Goal: Task Accomplishment & Management: Manage account settings

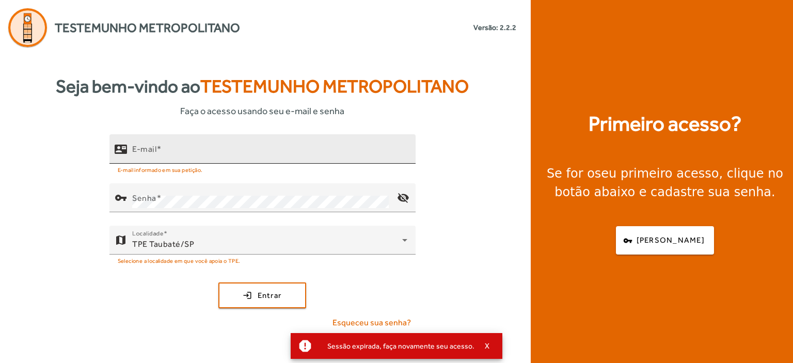
click at [153, 143] on div "E-mail" at bounding box center [269, 148] width 275 height 29
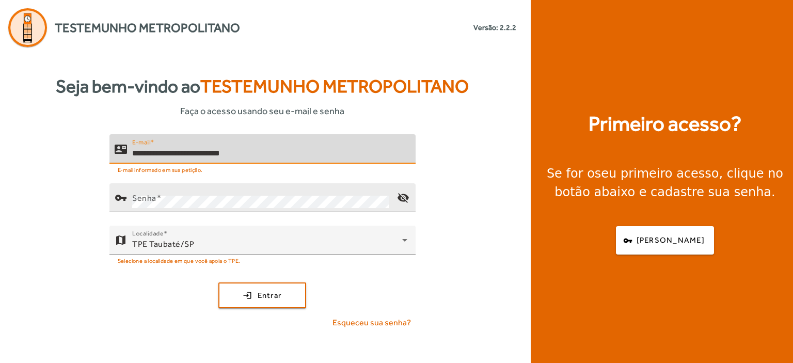
type input "**********"
click at [146, 193] on mat-label "Senha" at bounding box center [144, 198] width 24 height 10
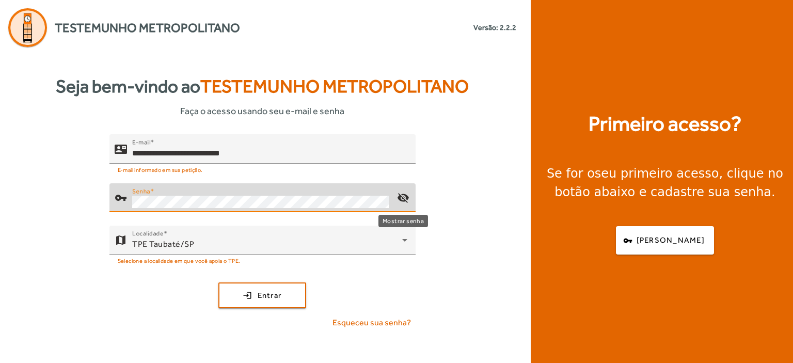
click at [400, 195] on mat-icon "visibility_off" at bounding box center [402, 197] width 25 height 25
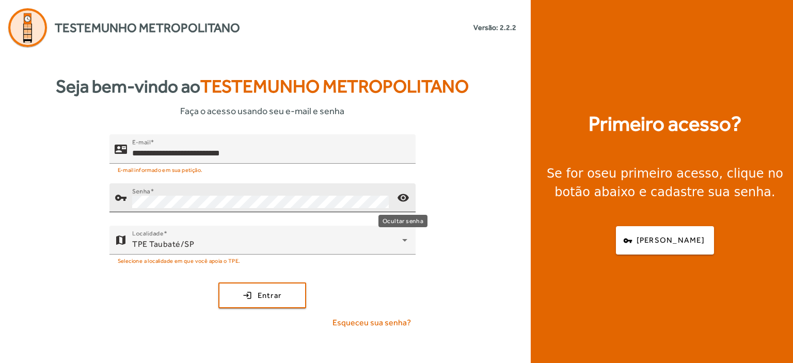
click at [400, 195] on mat-icon "visibility" at bounding box center [402, 197] width 25 height 25
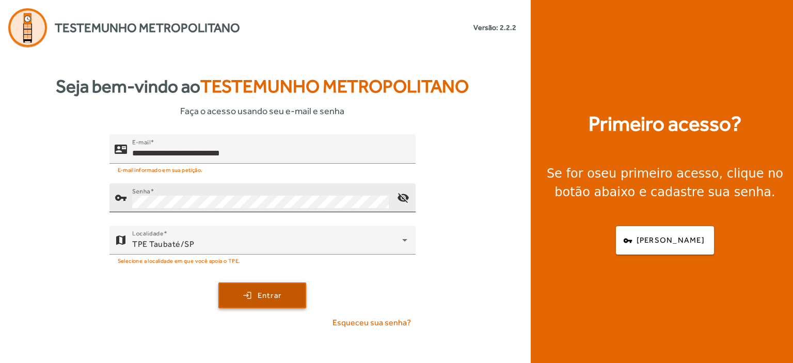
click at [287, 292] on span "submit" at bounding box center [262, 295] width 86 height 25
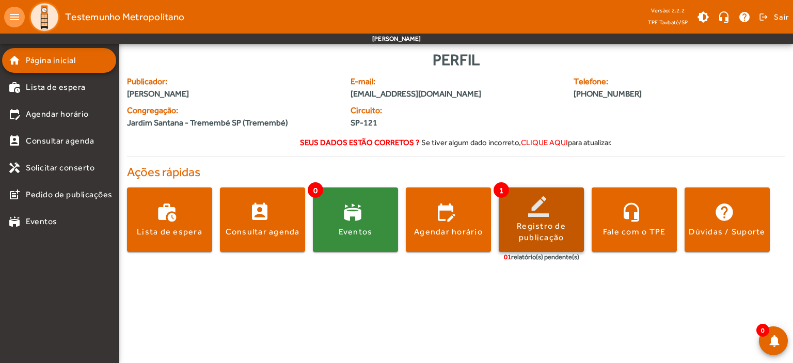
click at [526, 217] on span at bounding box center [540, 219] width 85 height 25
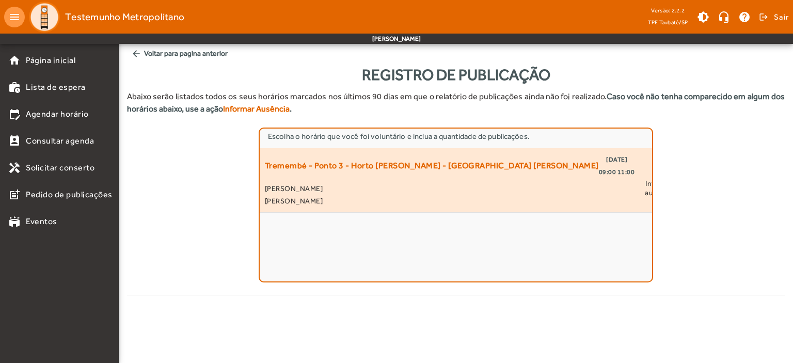
click at [442, 173] on span "Tremembé - Ponto 3 - Horto [PERSON_NAME] - [GEOGRAPHIC_DATA] [PERSON_NAME]" at bounding box center [432, 165] width 334 height 25
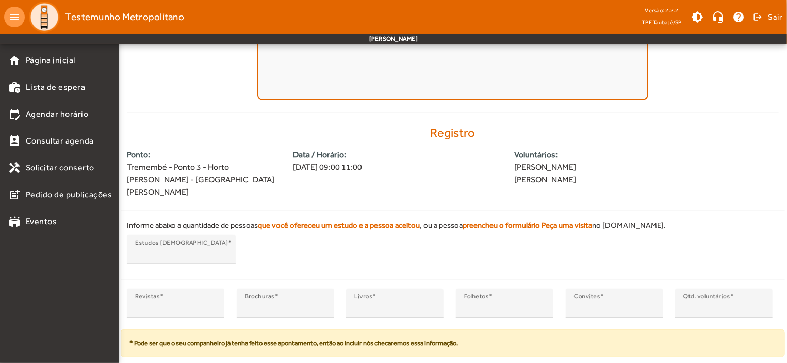
scroll to position [193, 0]
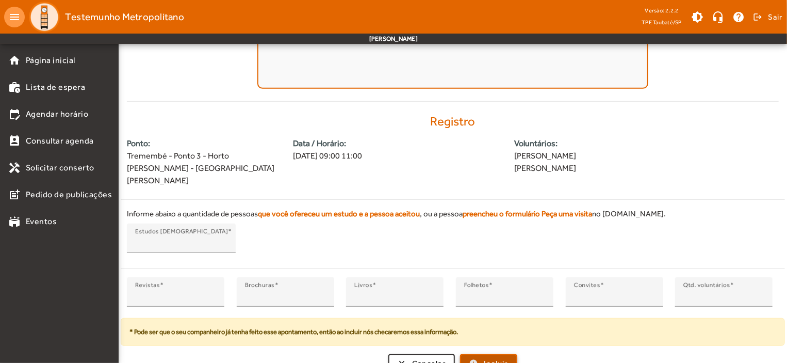
click at [495, 358] on span "Incluir" at bounding box center [496, 364] width 24 height 12
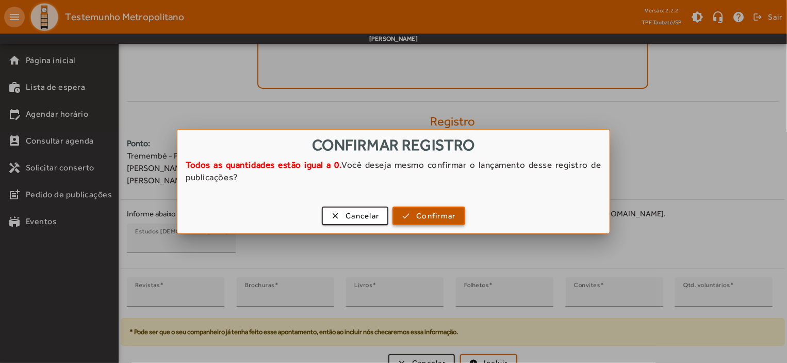
click at [427, 218] on span "Confirmar" at bounding box center [435, 216] width 39 height 12
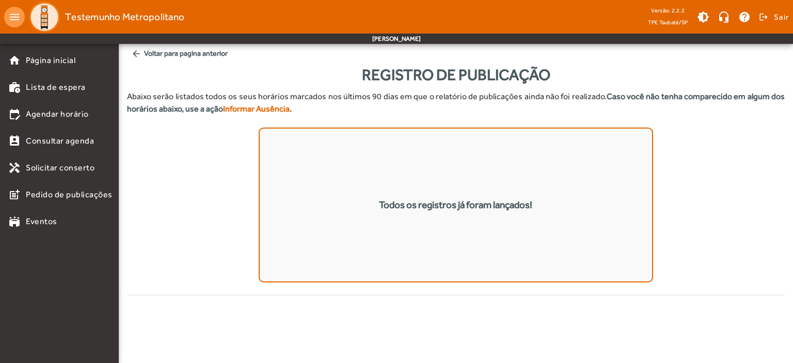
click at [136, 54] on mat-icon "arrow_back" at bounding box center [136, 54] width 10 height 10
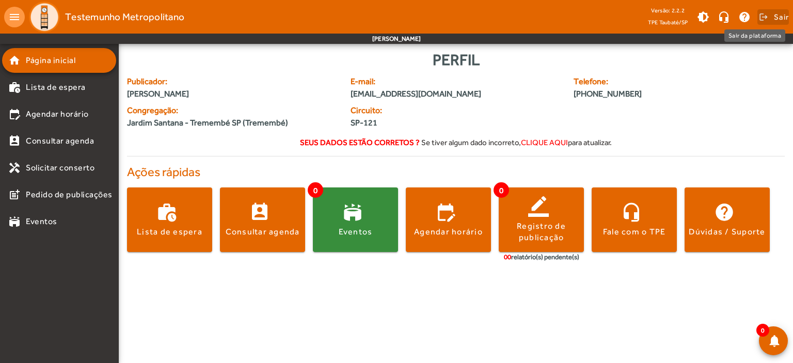
click at [780, 9] on span "Sair" at bounding box center [780, 17] width 15 height 17
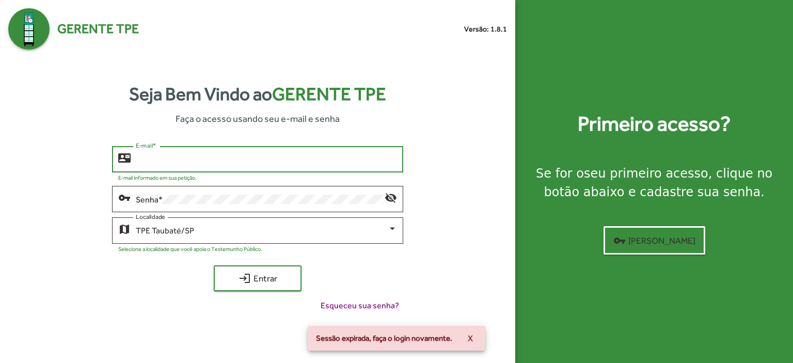
click at [147, 160] on input "E-mail *" at bounding box center [266, 159] width 261 height 9
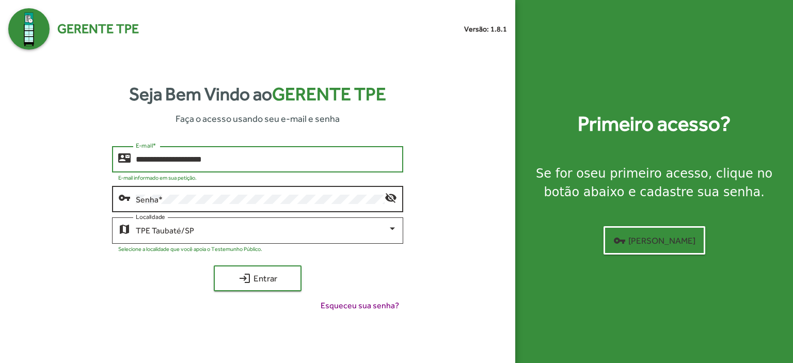
type input "**********"
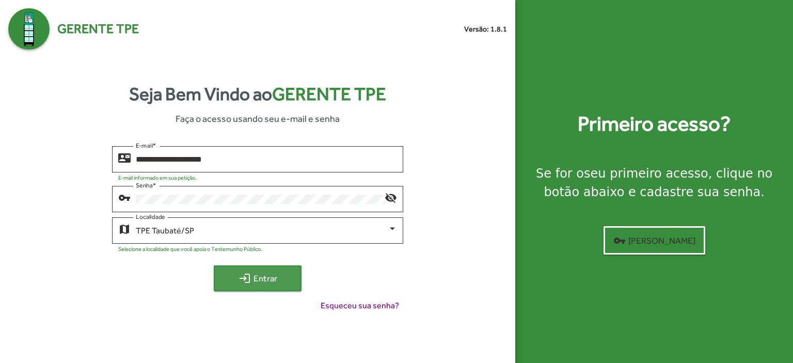
click at [268, 276] on span "login Entrar" at bounding box center [257, 278] width 69 height 19
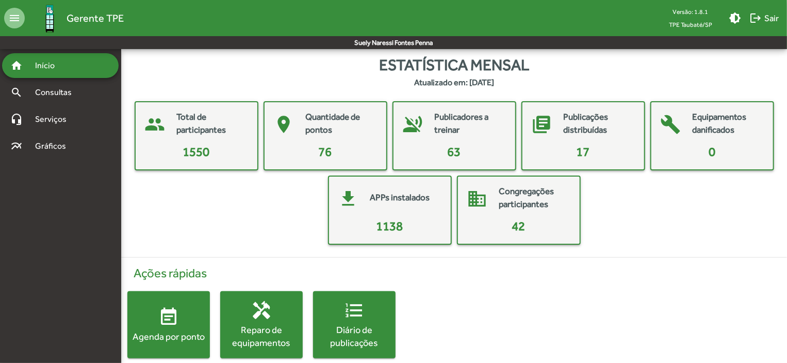
click at [179, 314] on span "event_note Agenda por ponto" at bounding box center [168, 324] width 83 height 36
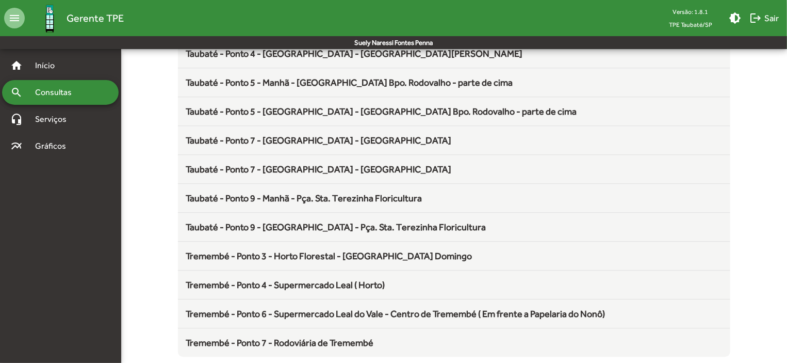
scroll to position [1360, 0]
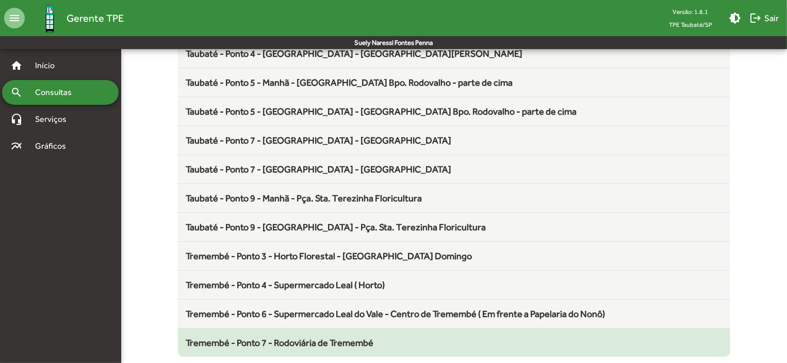
click at [298, 337] on span "Tremembé - Ponto 7 - Rodoviária de Tremembé" at bounding box center [280, 342] width 188 height 11
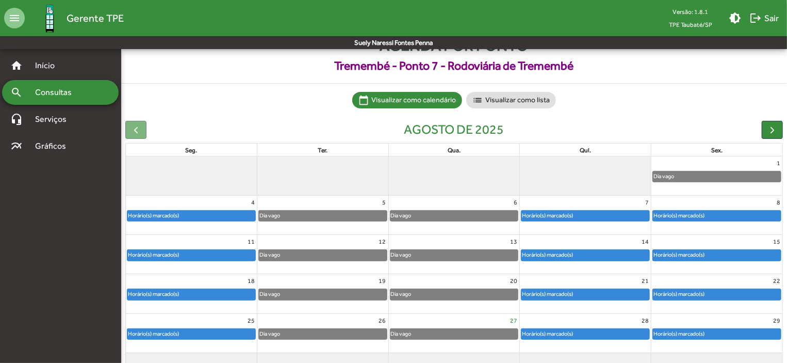
scroll to position [64, 0]
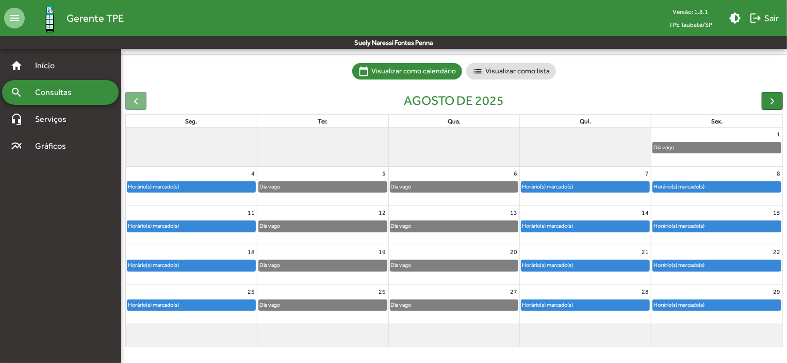
click at [620, 265] on div "Horário(s) marcado(s)" at bounding box center [586, 265] width 128 height 10
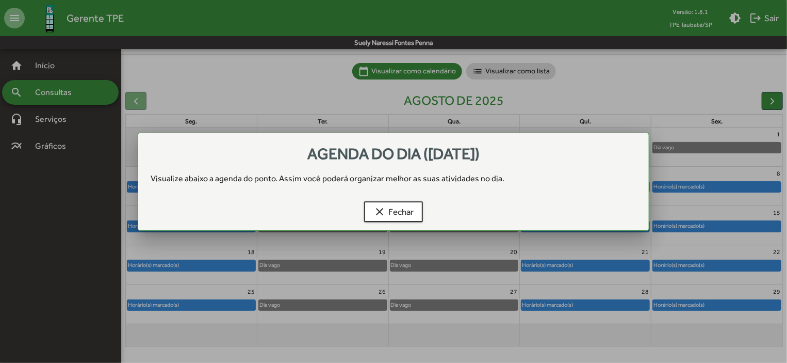
scroll to position [0, 0]
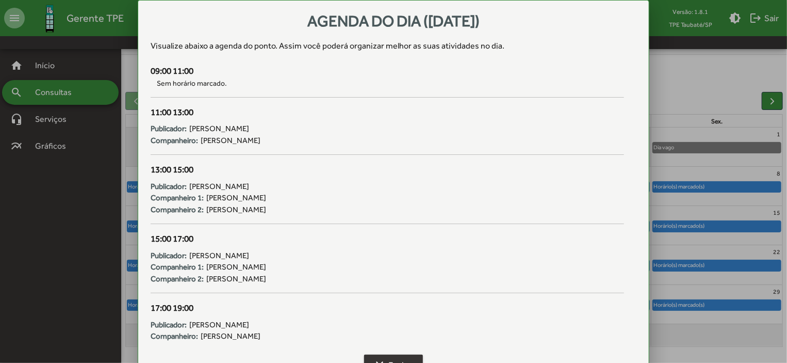
click at [384, 359] on mat-icon "clear" at bounding box center [380, 365] width 12 height 12
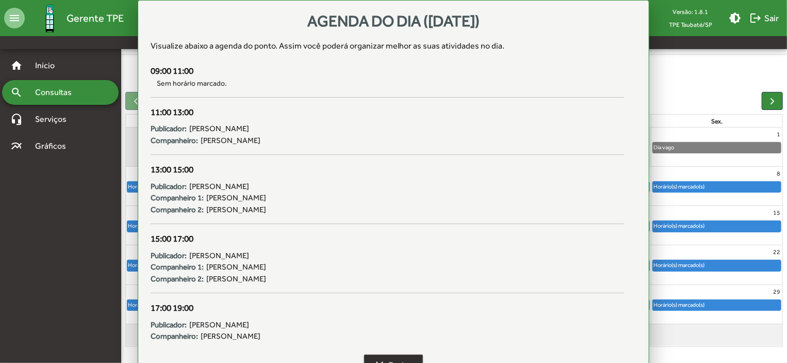
scroll to position [64, 0]
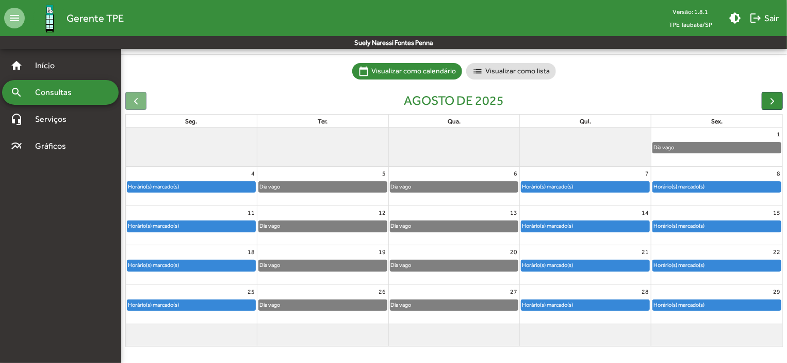
click at [738, 266] on div "Horário(s) marcado(s)" at bounding box center [717, 265] width 128 height 10
